Goal: Navigation & Orientation: Find specific page/section

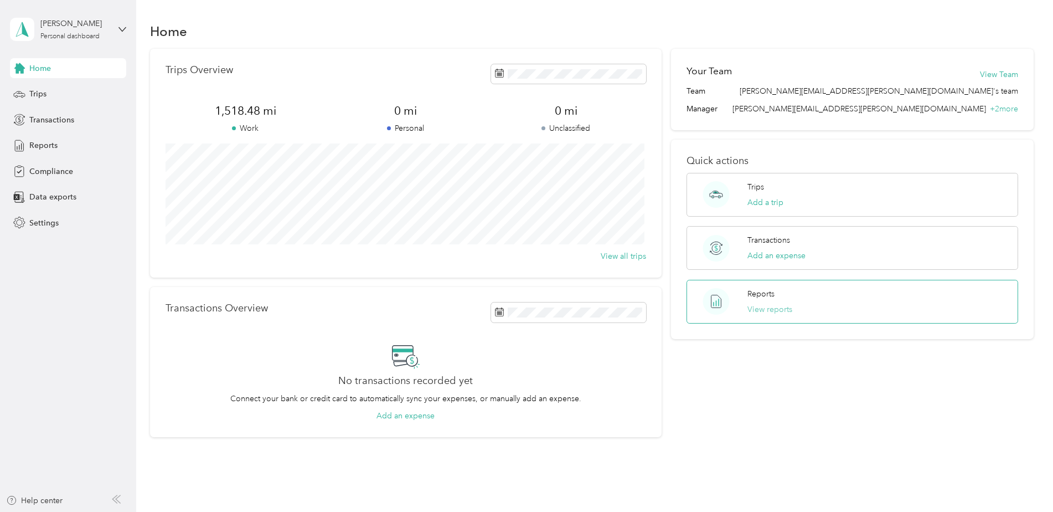
click at [761, 307] on button "View reports" at bounding box center [769, 309] width 45 height 12
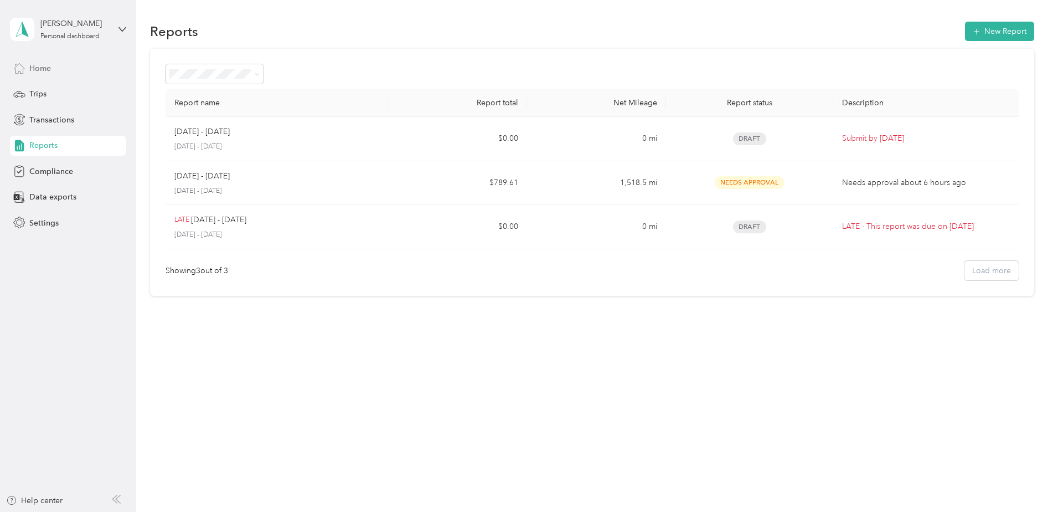
click at [44, 68] on span "Home" at bounding box center [40, 69] width 22 height 12
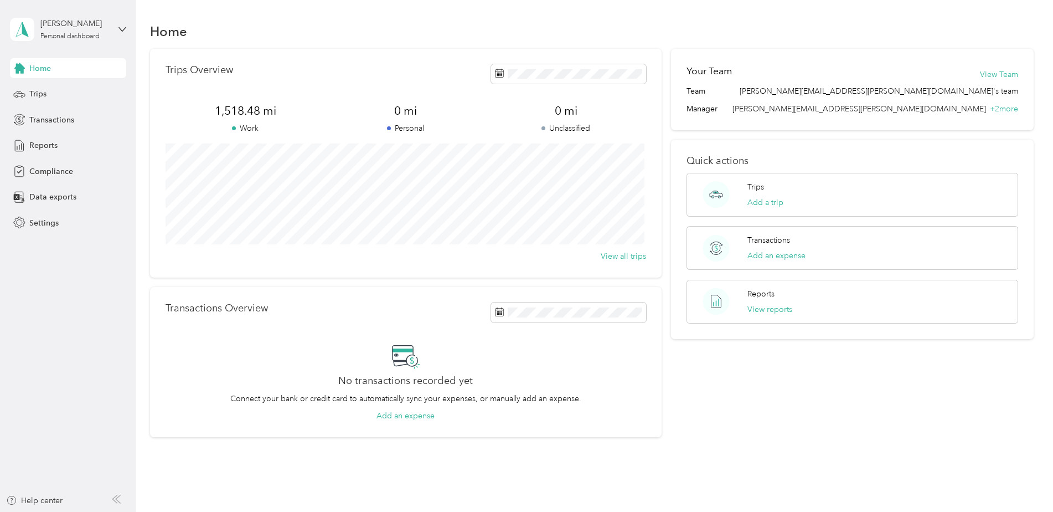
scroll to position [40, 0]
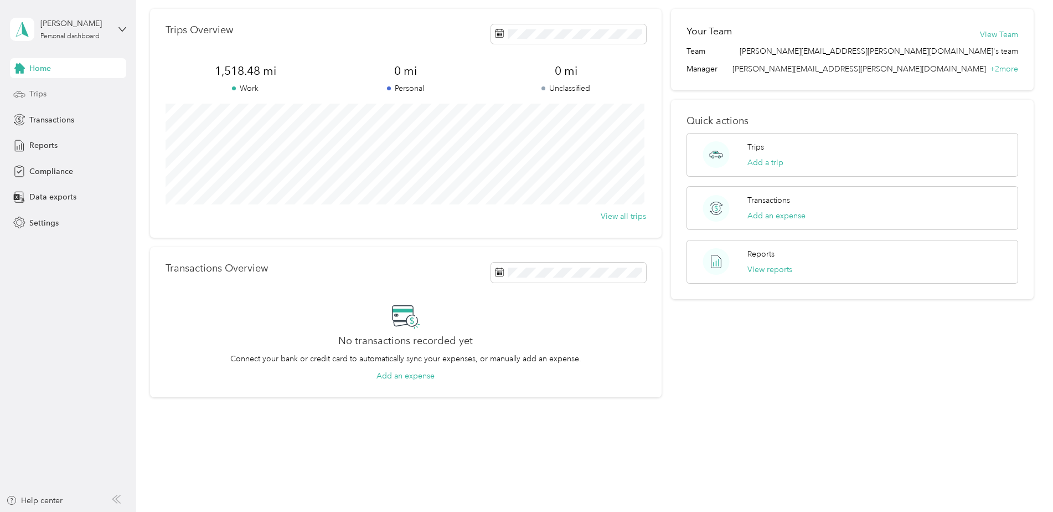
click at [28, 94] on div "Trips" at bounding box center [68, 94] width 116 height 20
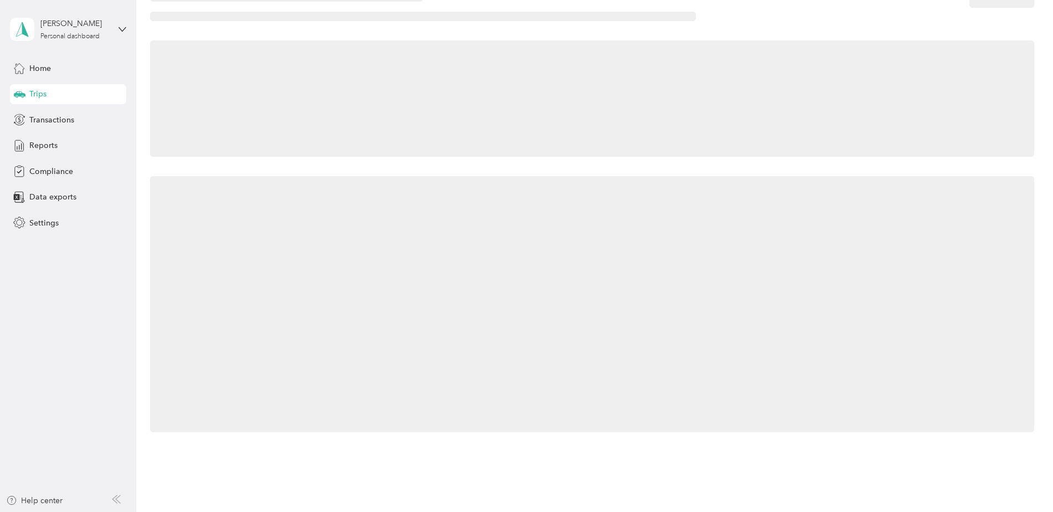
scroll to position [40, 0]
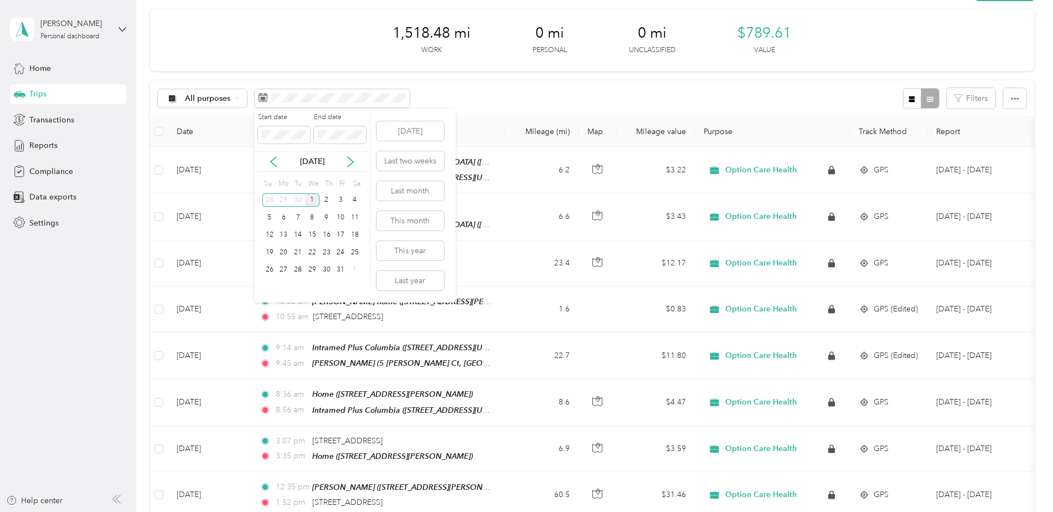
click at [310, 198] on div "1" at bounding box center [312, 200] width 14 height 14
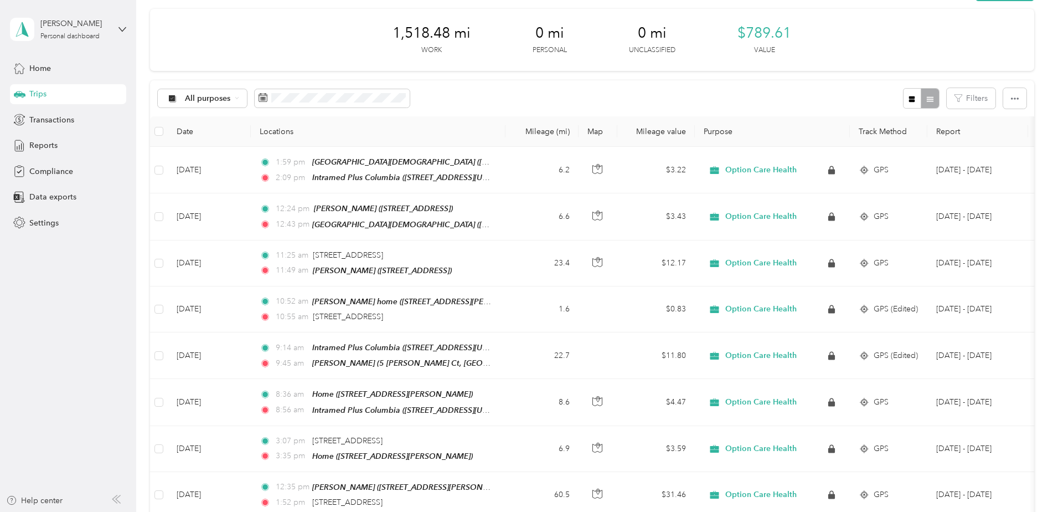
click at [480, 95] on div "All purposes Filters" at bounding box center [592, 98] width 884 height 36
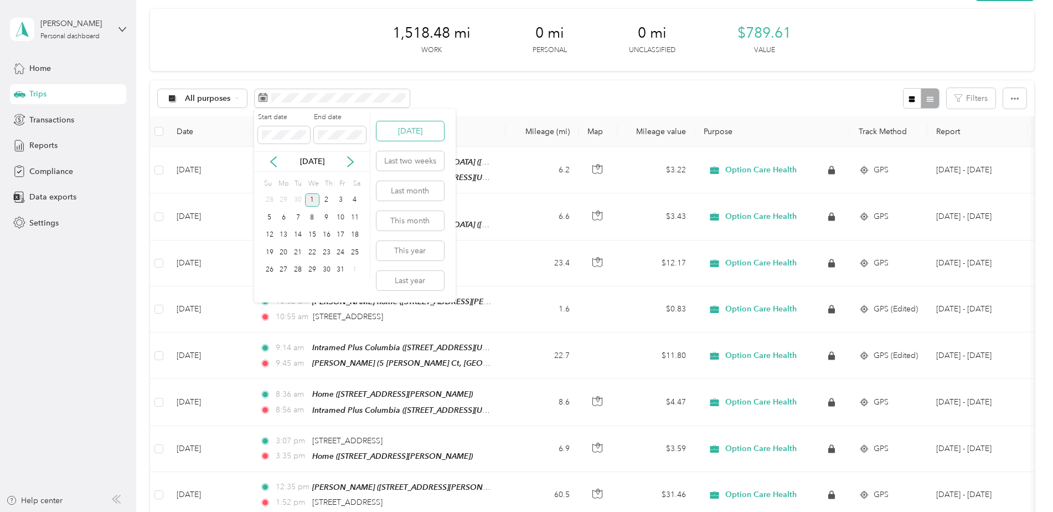
click at [404, 130] on button "[DATE]" at bounding box center [410, 130] width 68 height 19
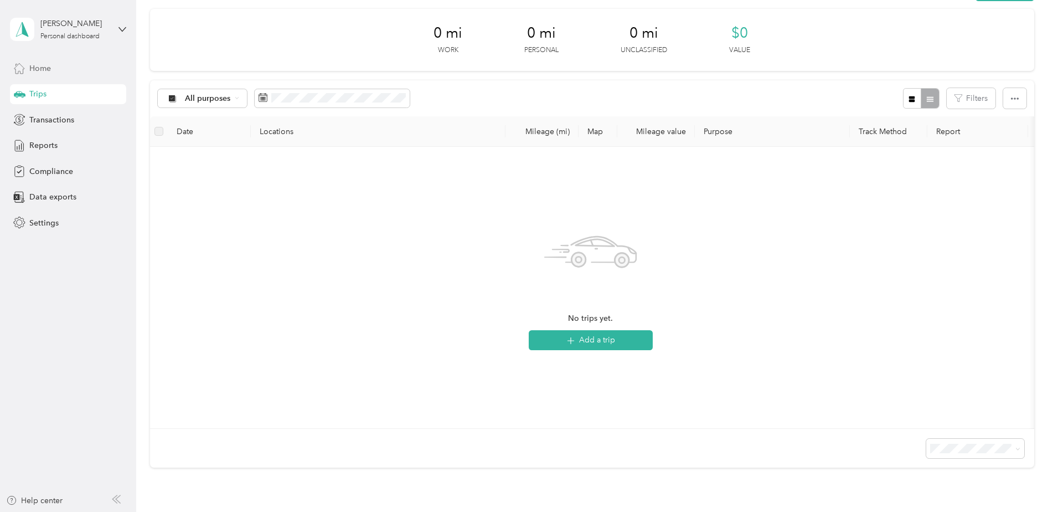
click at [43, 72] on span "Home" at bounding box center [40, 69] width 22 height 12
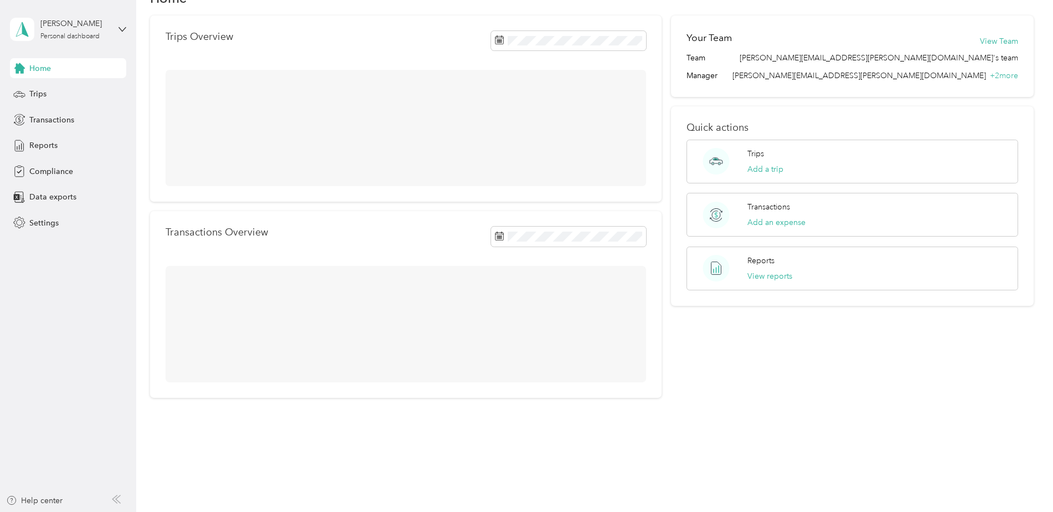
scroll to position [40, 0]
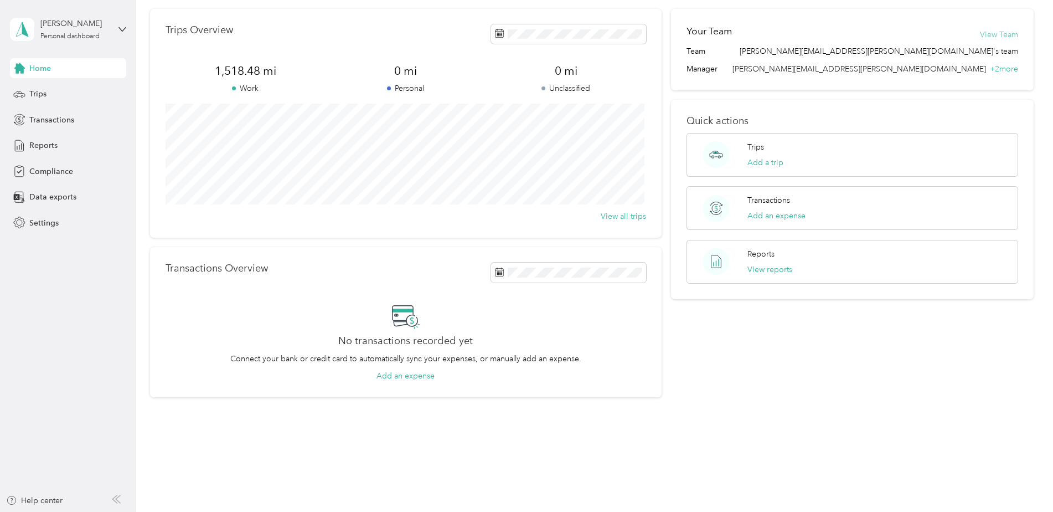
click at [998, 34] on button "View Team" at bounding box center [999, 35] width 38 height 12
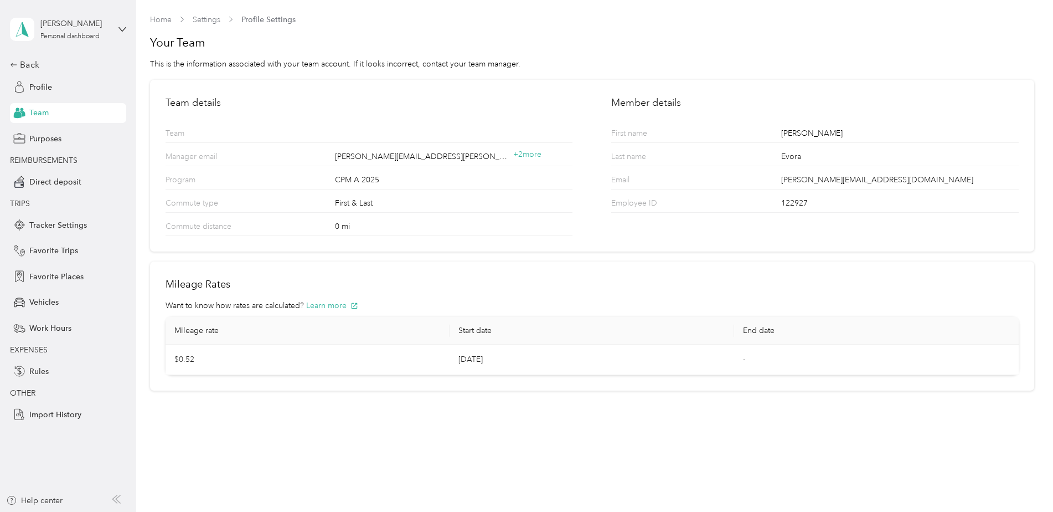
click at [157, 18] on link "Home" at bounding box center [161, 19] width 22 height 9
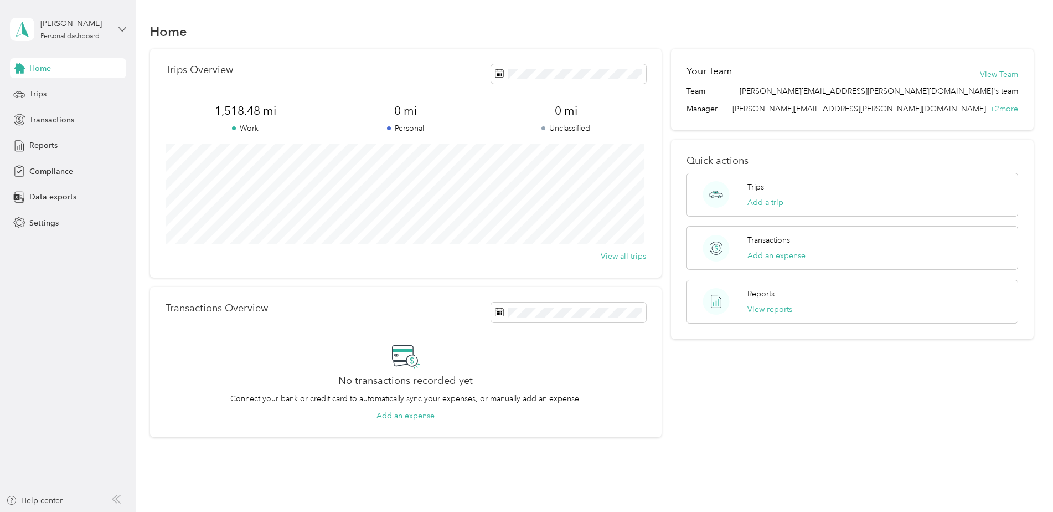
click at [118, 29] on icon at bounding box center [122, 29] width 8 height 8
click at [119, 28] on icon at bounding box center [122, 29] width 8 height 8
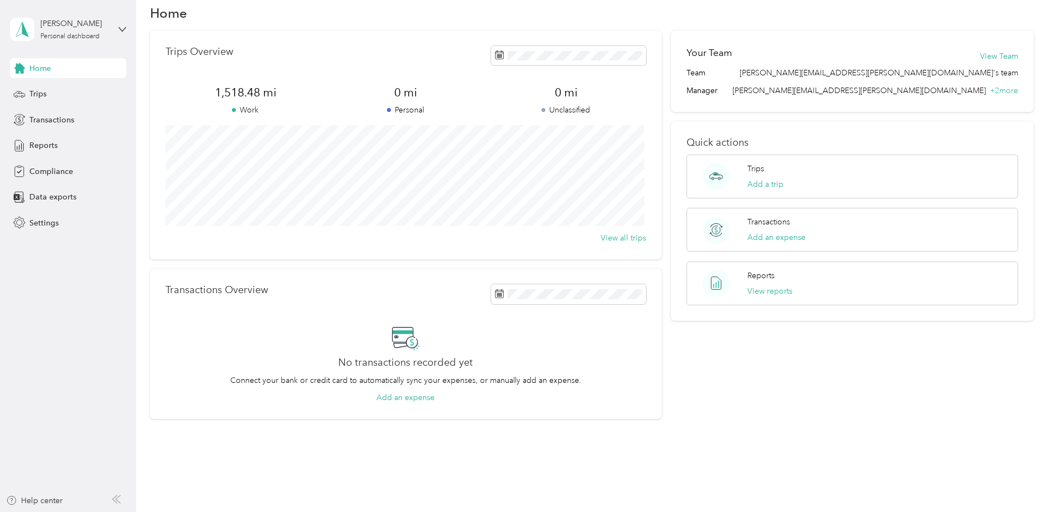
scroll to position [40, 0]
